Goal: Task Accomplishment & Management: Manage account settings

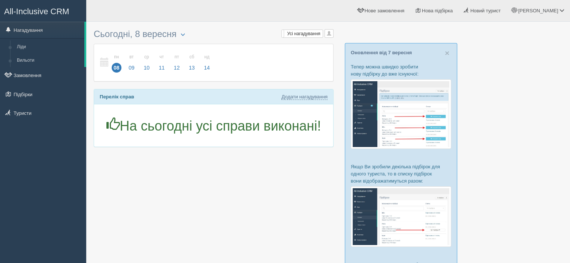
click at [485, 183] on div at bounding box center [328, 202] width 469 height 354
drag, startPoint x: 507, startPoint y: 204, endPoint x: 459, endPoint y: 201, distance: 48.4
click at [497, 202] on div at bounding box center [328, 202] width 469 height 354
click at [76, 95] on span at bounding box center [77, 93] width 5 height 5
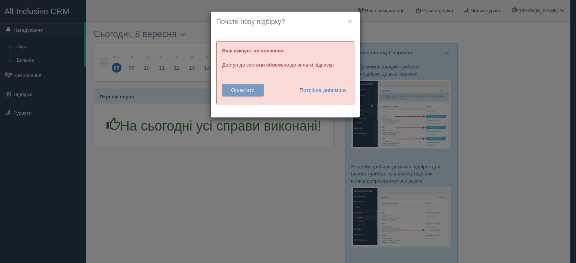
drag, startPoint x: 352, startPoint y: 21, endPoint x: 337, endPoint y: 25, distance: 16.0
click at [350, 22] on div "× Почати нову підбірку? Додати готелі у нову підбірку? Ваш аккаунт не оплачено …" at bounding box center [285, 65] width 149 height 106
click at [350, 23] on button "×" at bounding box center [349, 21] width 4 height 8
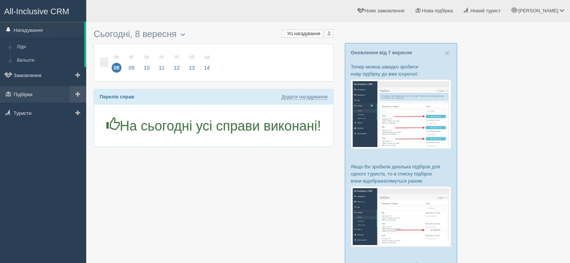
click at [81, 91] on link at bounding box center [78, 94] width 16 height 16
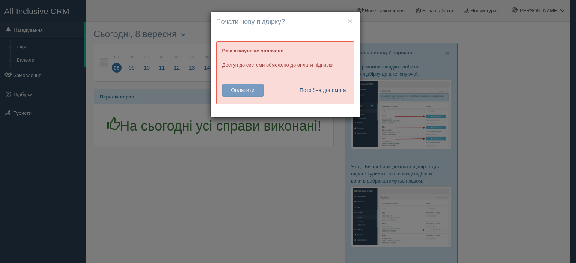
click at [307, 91] on link "Потрібна допомога" at bounding box center [321, 90] width 52 height 13
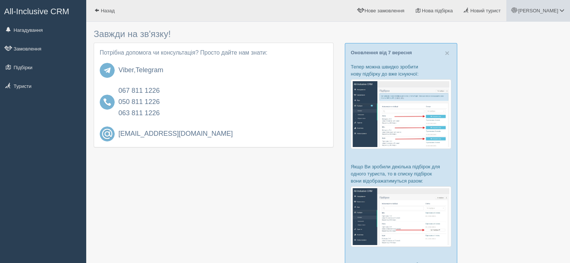
click at [550, 16] on link "[PERSON_NAME]" at bounding box center [538, 10] width 64 height 21
click at [519, 81] on span "Допомога" at bounding box center [514, 81] width 22 height 6
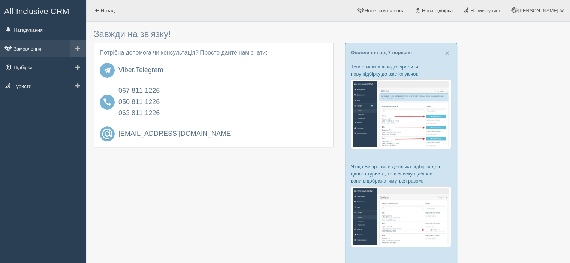
click at [35, 45] on link "Замовлення" at bounding box center [43, 48] width 86 height 16
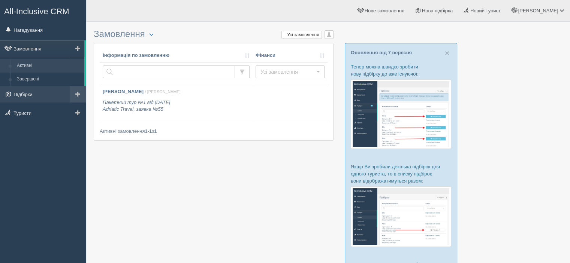
click at [39, 92] on link "Підбірки" at bounding box center [43, 94] width 86 height 16
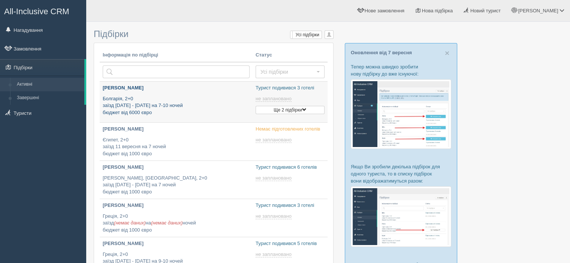
type input "2025-09-08 16:00"
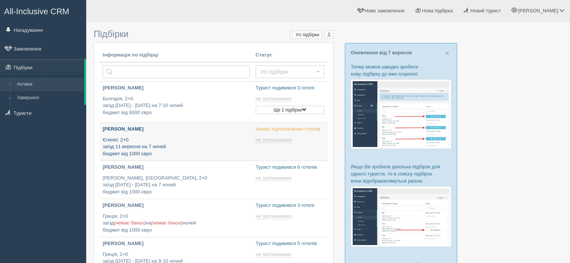
type input "2025-09-08 13:40"
click at [76, 68] on span at bounding box center [77, 66] width 5 height 5
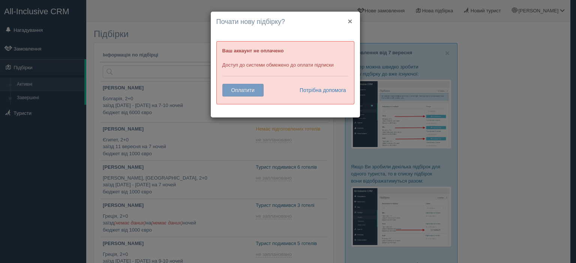
click at [349, 22] on button "×" at bounding box center [349, 21] width 4 height 8
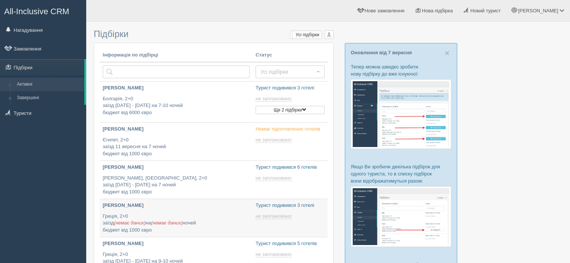
type input "2025-09-08 9:35"
type input "2025-09-08 14:05"
type input "2025-09-08 13:25"
click at [72, 66] on link at bounding box center [77, 67] width 15 height 16
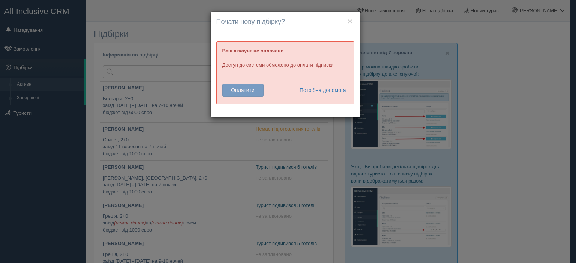
drag, startPoint x: 352, startPoint y: 21, endPoint x: 265, endPoint y: 22, distance: 87.3
click at [350, 22] on div "× Почати нову підбірку? Додати готелі у нову підбірку? Ваш аккаунт не оплачено …" at bounding box center [285, 65] width 149 height 106
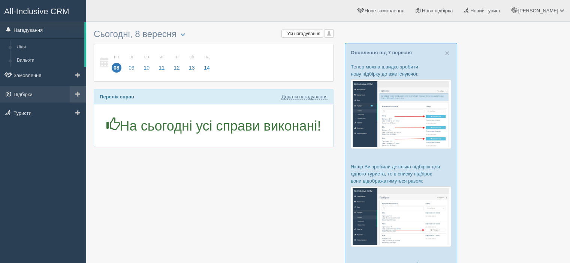
click at [75, 91] on span at bounding box center [77, 93] width 5 height 5
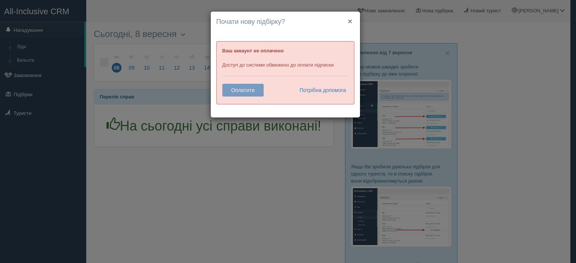
click at [351, 19] on button "×" at bounding box center [349, 21] width 4 height 8
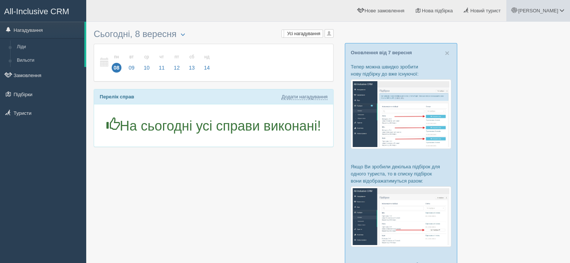
click at [570, 12] on link "[PERSON_NAME]" at bounding box center [538, 10] width 64 height 21
click at [516, 96] on link "Вихід" at bounding box center [529, 97] width 82 height 16
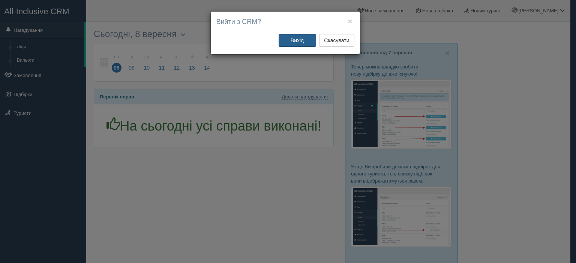
click at [303, 40] on button "Вихід" at bounding box center [296, 40] width 37 height 13
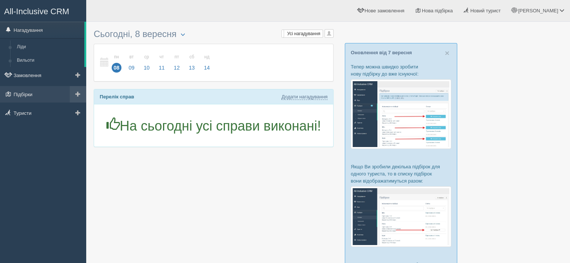
click at [79, 94] on span at bounding box center [77, 93] width 5 height 5
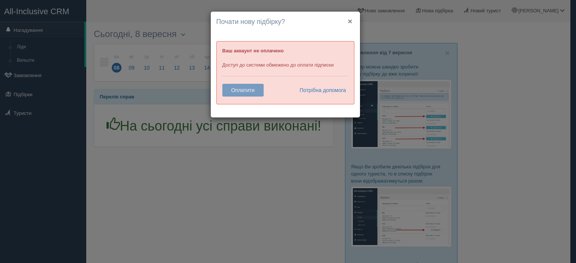
click at [349, 22] on button "×" at bounding box center [349, 21] width 4 height 8
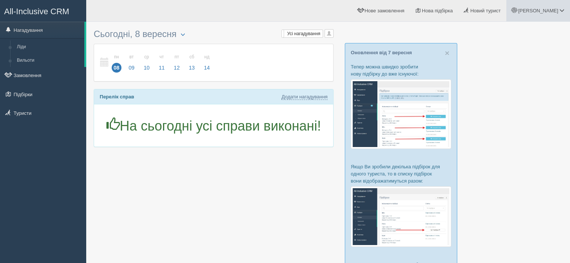
click at [549, 6] on link "[PERSON_NAME]" at bounding box center [538, 10] width 64 height 21
click at [522, 91] on link "Вихід" at bounding box center [529, 97] width 82 height 16
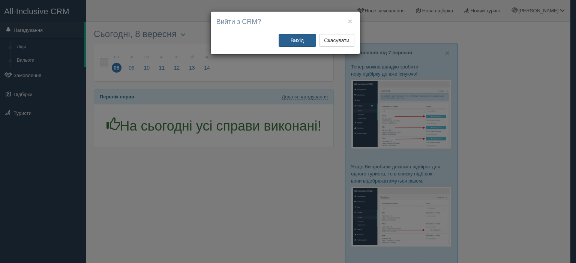
click at [301, 45] on button "Вихід" at bounding box center [296, 40] width 37 height 13
